Goal: Task Accomplishment & Management: Use online tool/utility

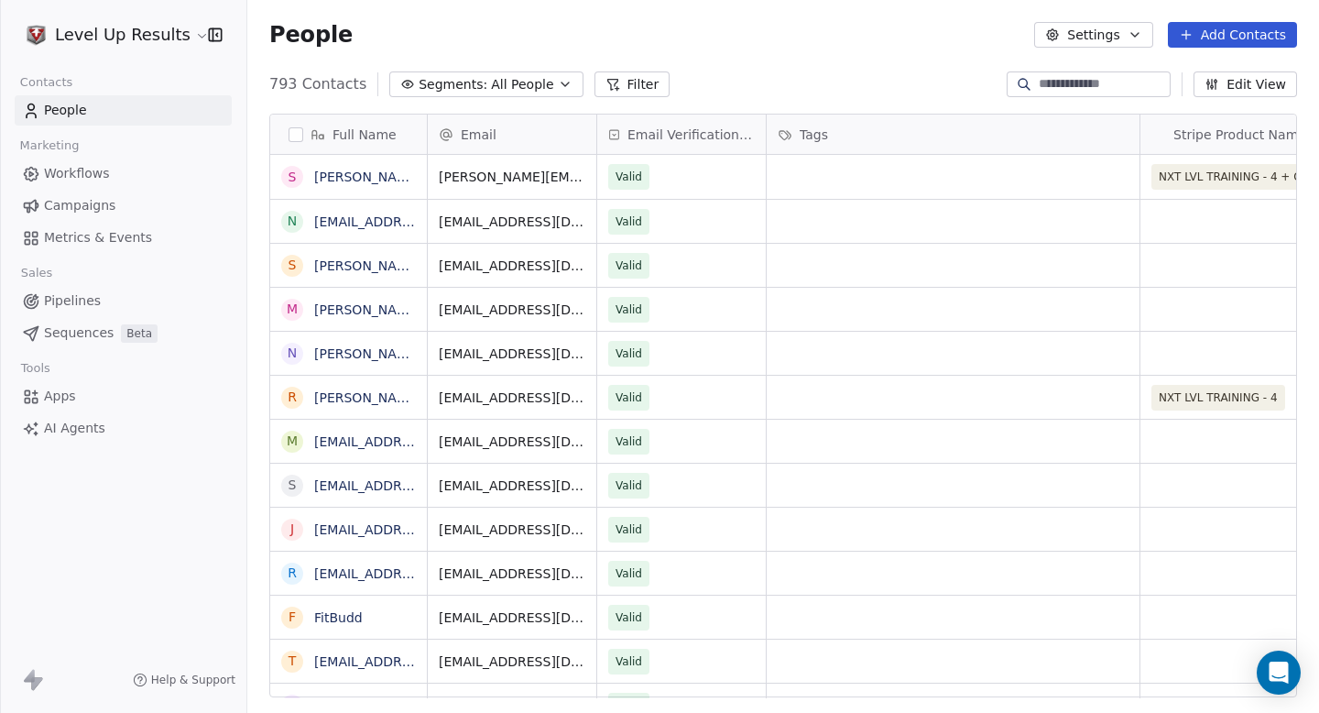
scroll to position [627, 1072]
click at [66, 426] on span "AI Agents" at bounding box center [74, 428] width 61 height 19
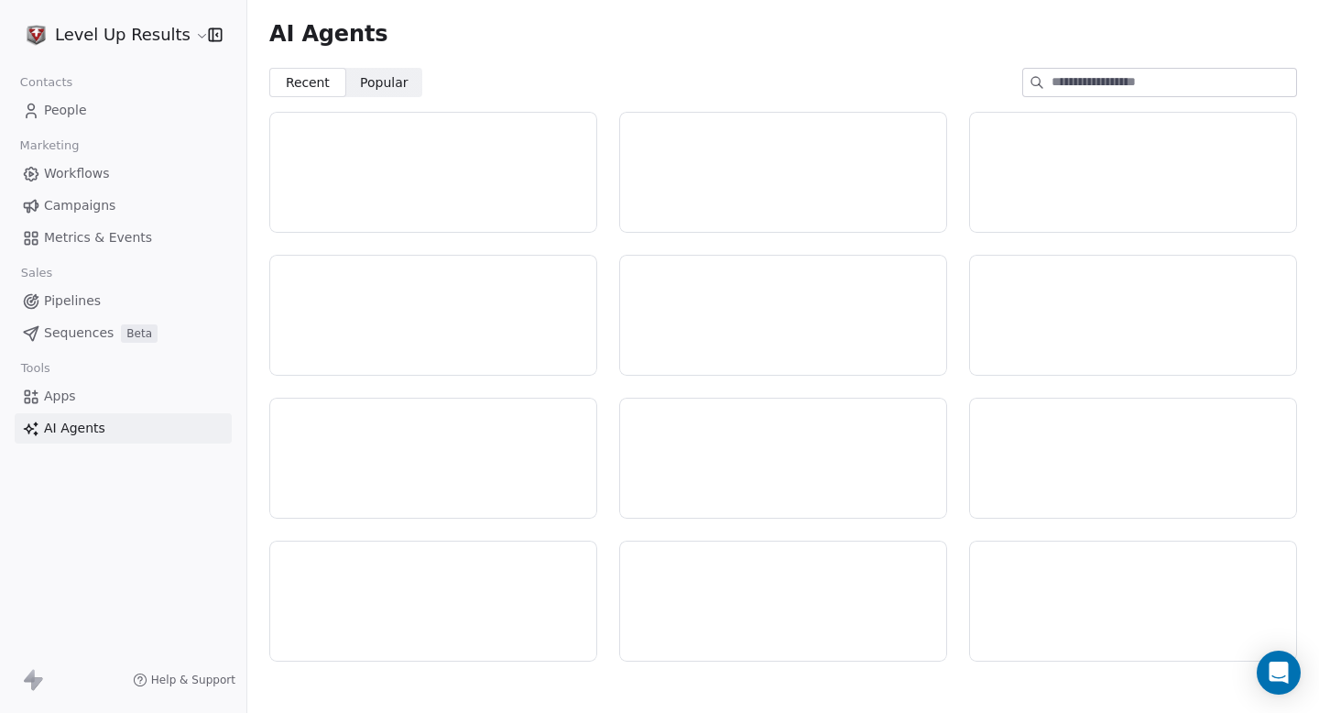
click at [712, 67] on div "AI Agents" at bounding box center [783, 34] width 1072 height 68
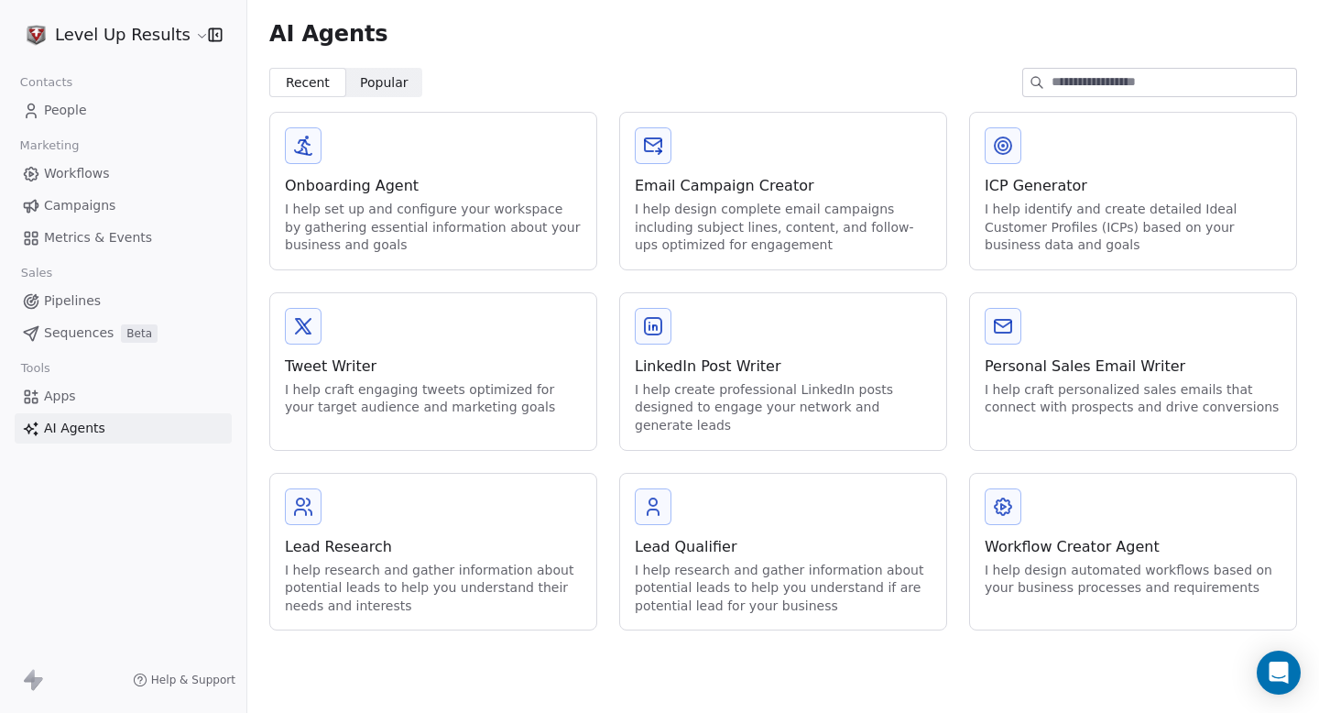
click at [680, 177] on div "Email Campaign Creator" at bounding box center [783, 186] width 297 height 22
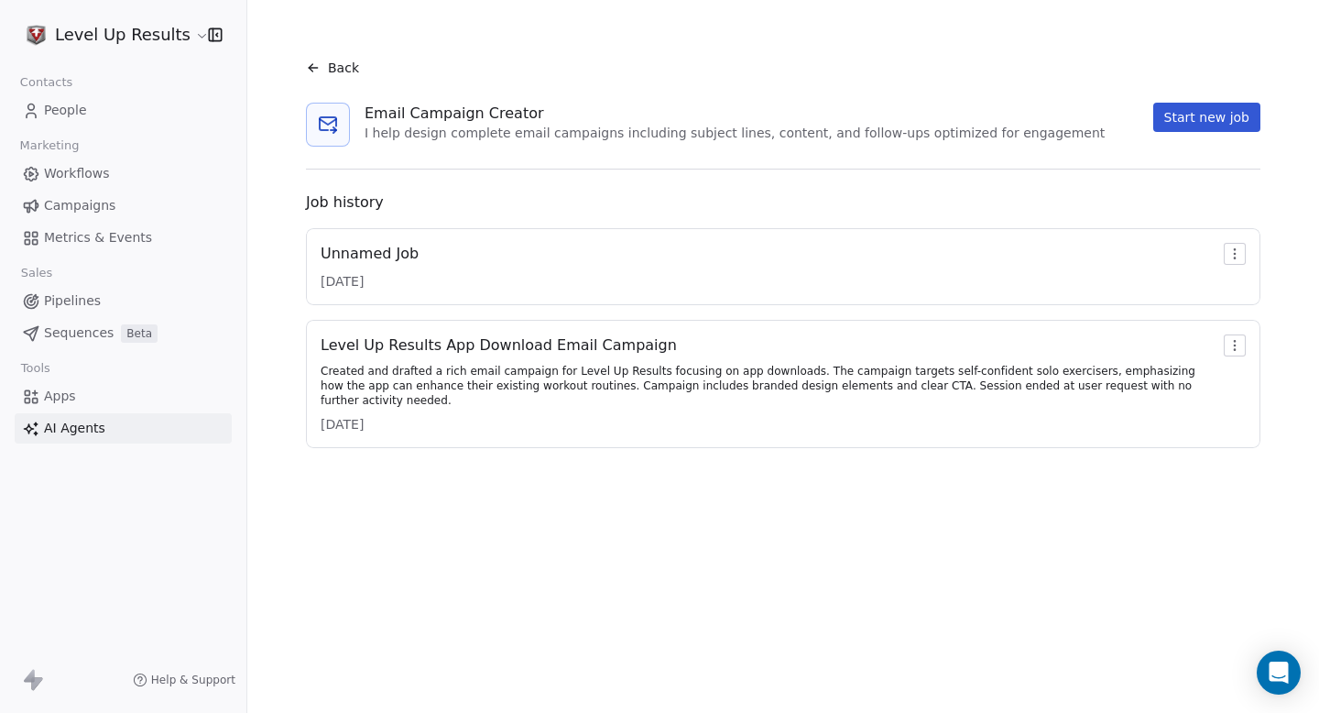
click at [544, 262] on div "Unnamed Job 10/13/2025" at bounding box center [783, 267] width 925 height 48
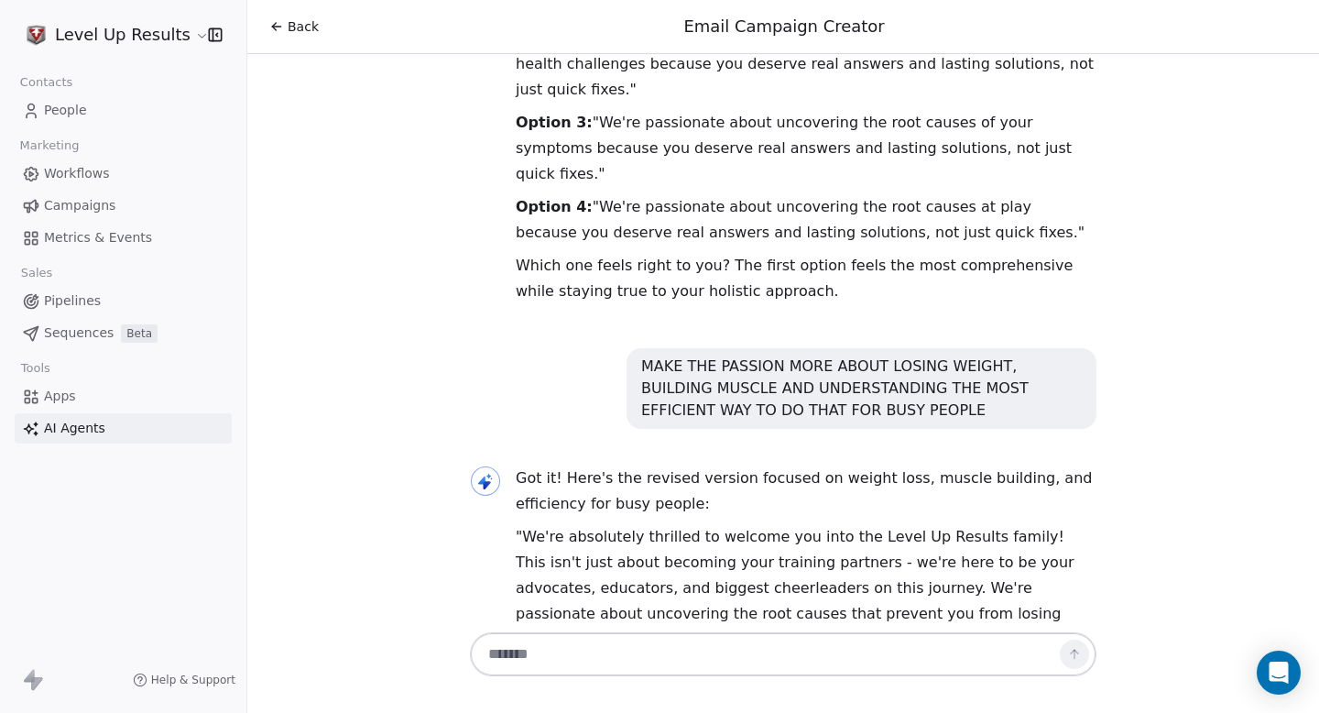
scroll to position [2866, 0]
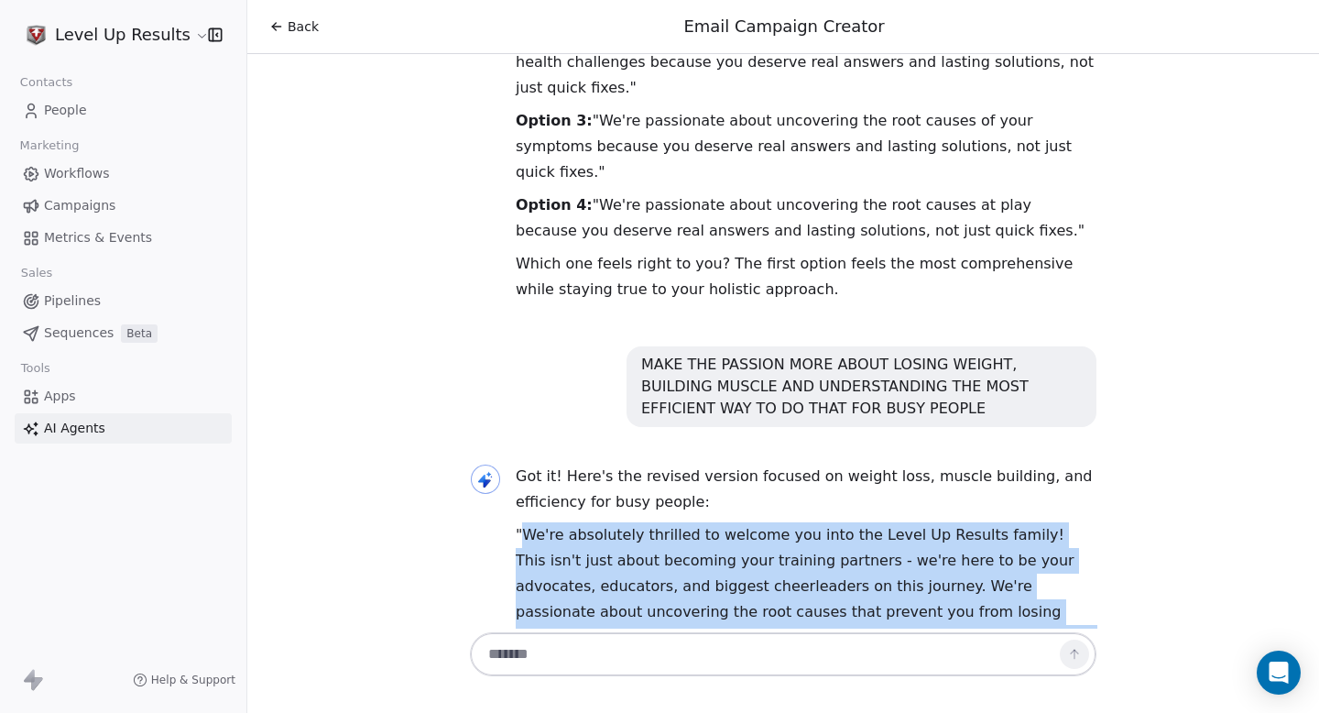
drag, startPoint x: 1010, startPoint y: 432, endPoint x: 527, endPoint y: 286, distance: 505.3
click at [527, 522] on p ""We're absolutely thrilled to welcome you into the Level Up Results family! Thi…" at bounding box center [806, 624] width 581 height 205
copy p "We're absolutely thrilled to welcome you into the Level Up Results family! This…"
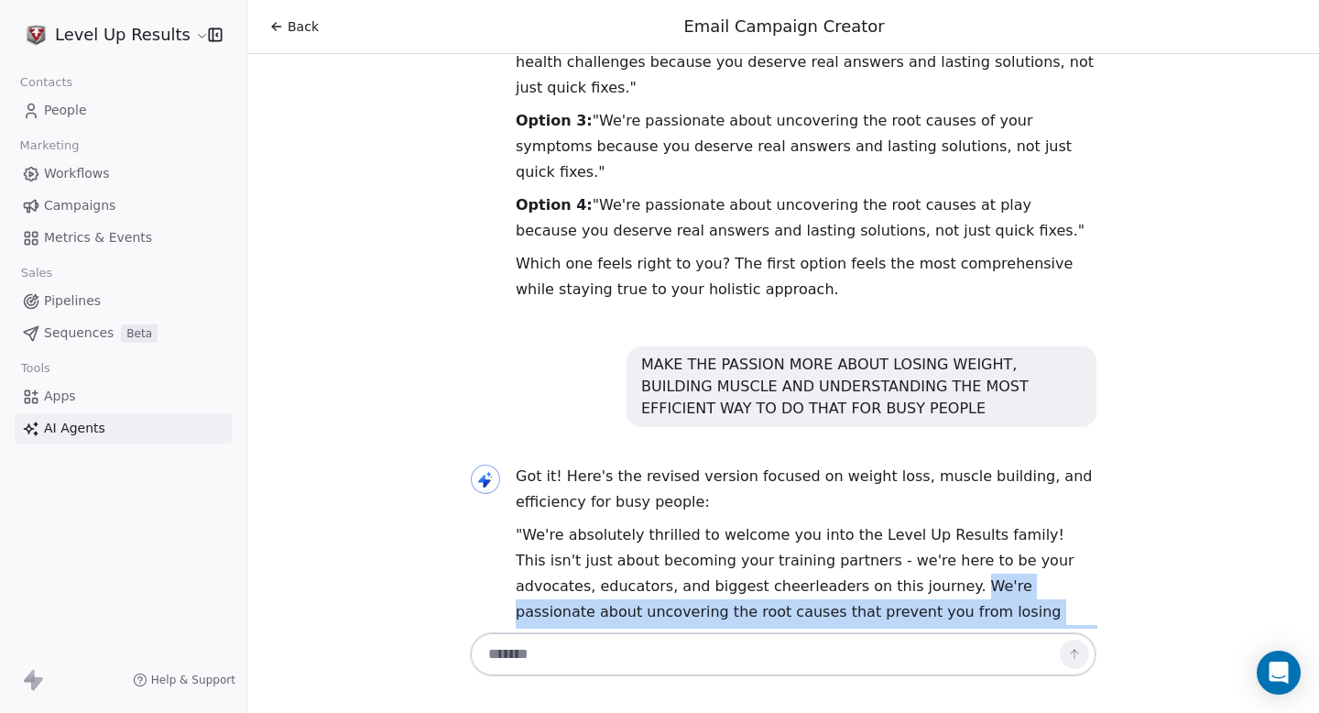
drag, startPoint x: 867, startPoint y: 331, endPoint x: 1034, endPoint y: 433, distance: 195.7
click at [1034, 522] on p ""We're absolutely thrilled to welcome you into the Level Up Results family! Thi…" at bounding box center [806, 624] width 581 height 205
copy p "We're passionate about uncovering the root causes that prevent you from losing …"
click at [908, 647] on textarea at bounding box center [764, 654] width 573 height 35
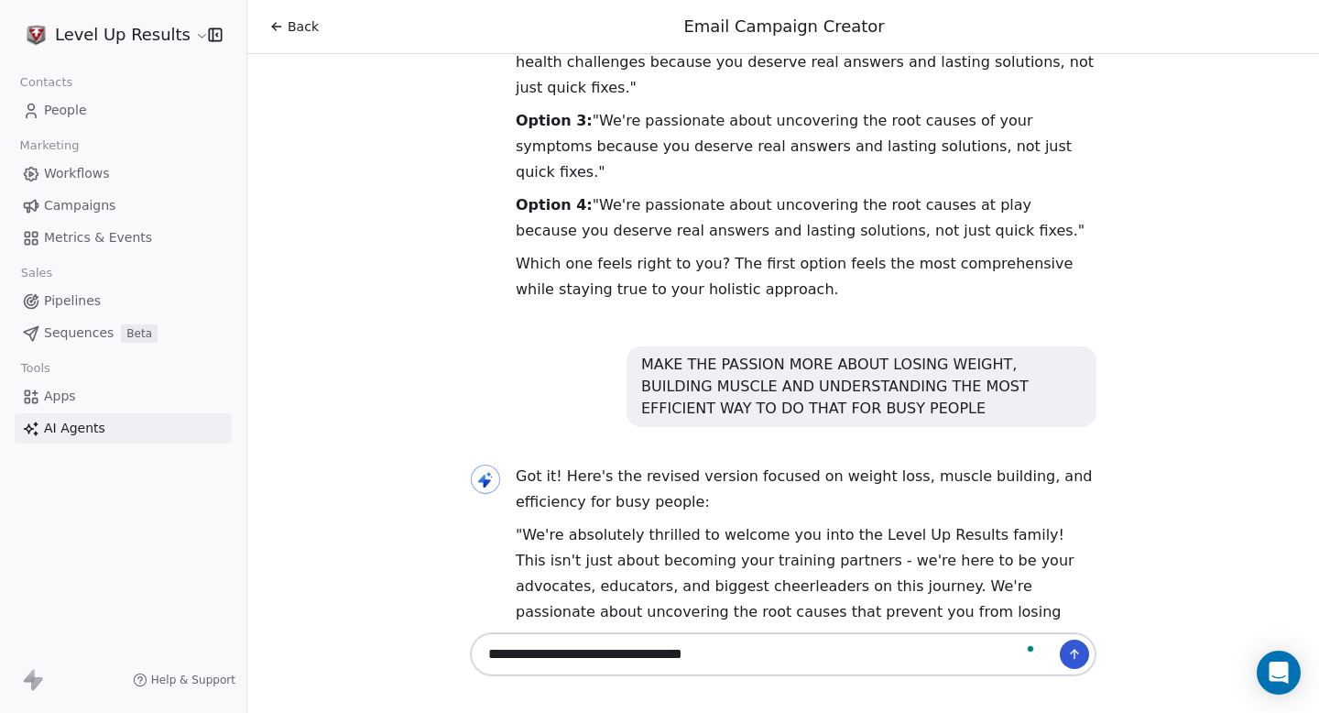
paste textarea "**********"
type textarea "**********"
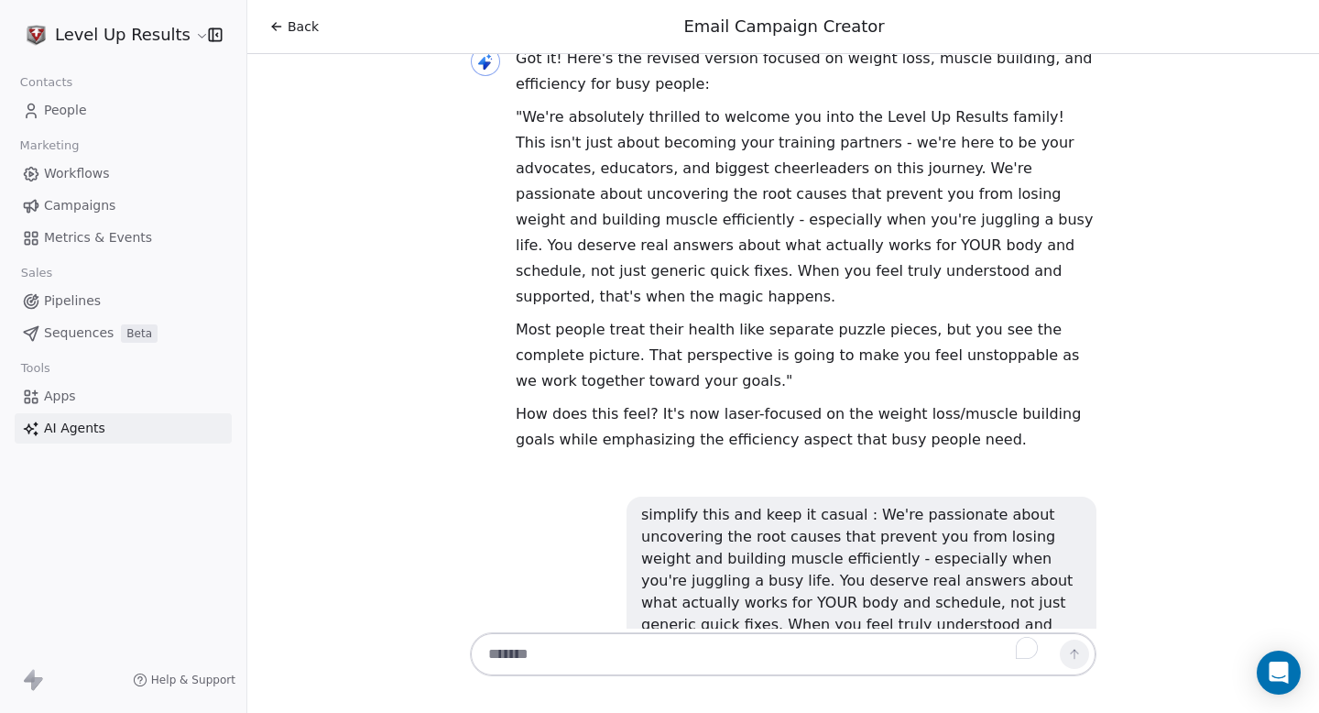
scroll to position [3309, 0]
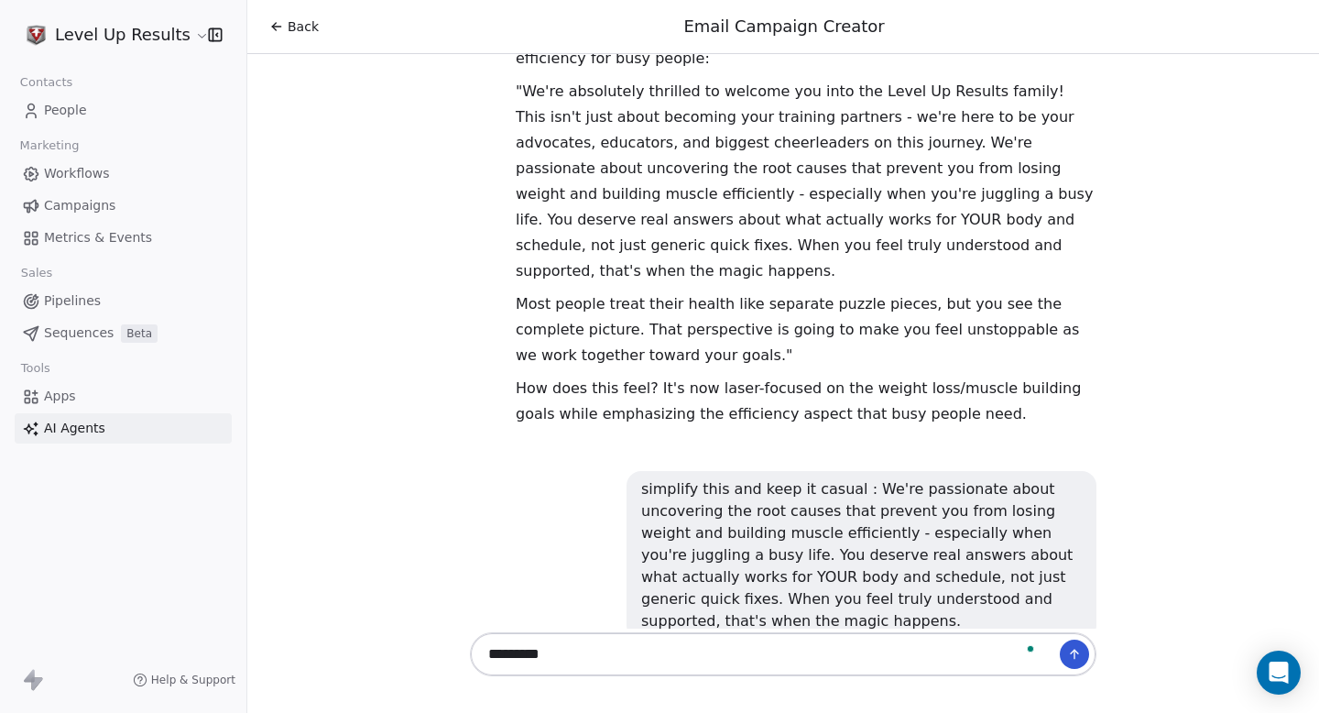
type textarea "**********"
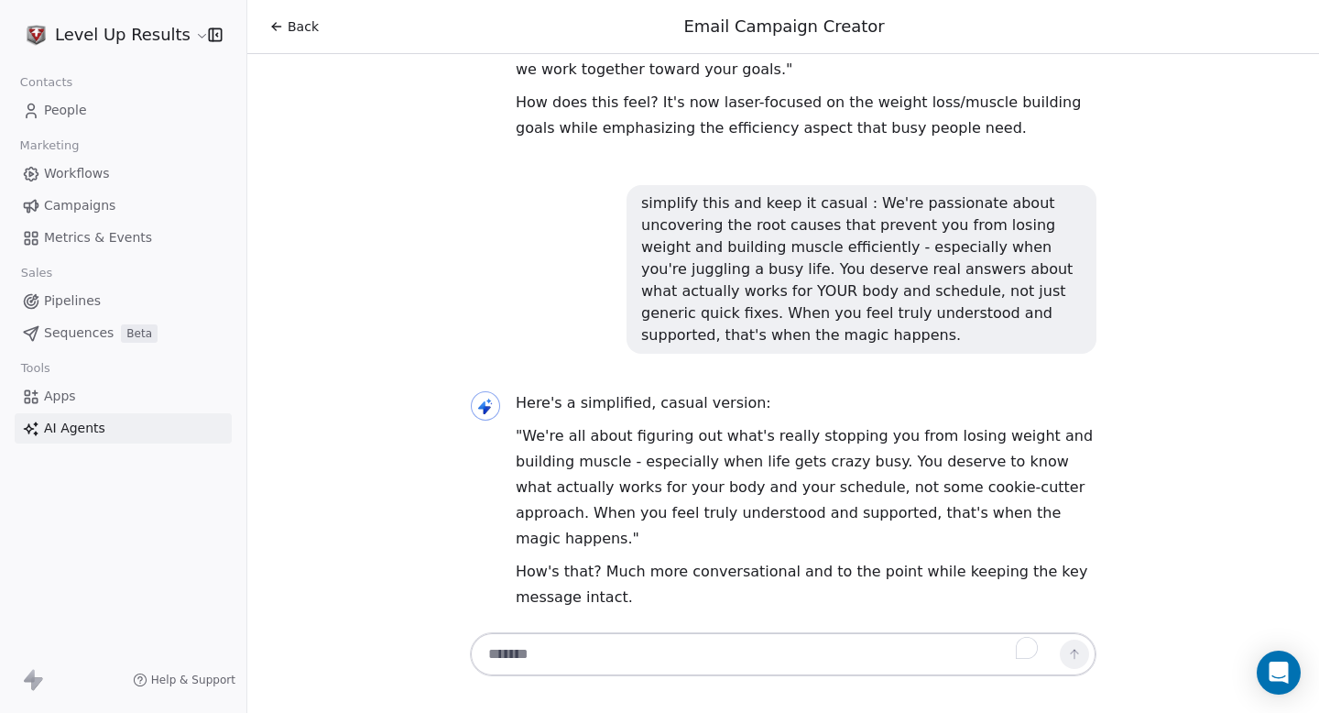
scroll to position [3621, 0]
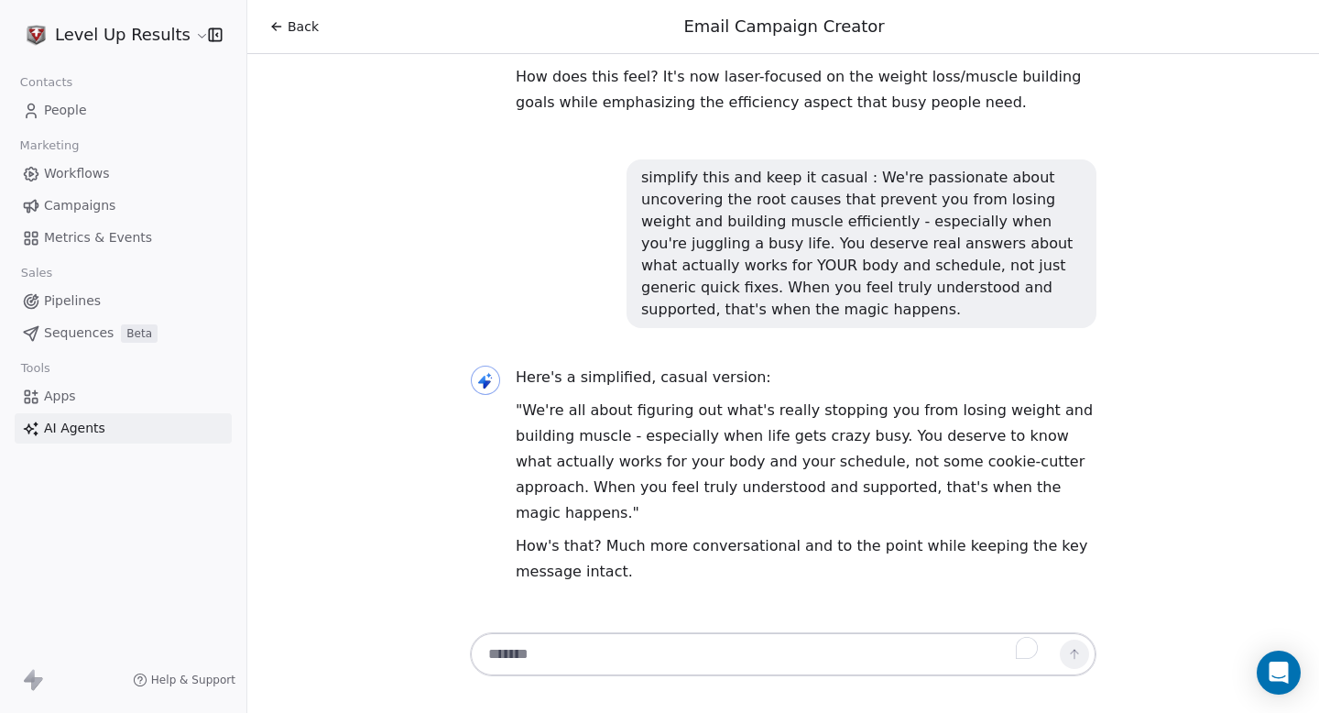
drag, startPoint x: 649, startPoint y: 520, endPoint x: 526, endPoint y: 442, distance: 146.1
copy p "We love getting to the bottom of why weight loss and muscle building feels so h…"
